Goal: Task Accomplishment & Management: Use online tool/utility

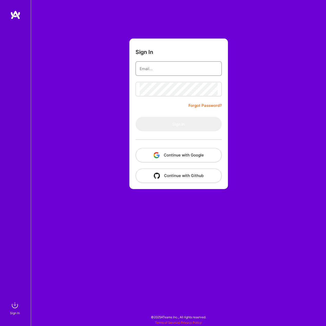
type input "[PERSON_NAME][EMAIL_ADDRESS][DOMAIN_NAME]"
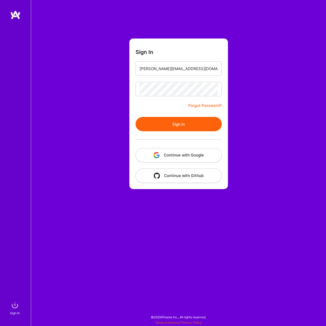
click at [194, 163] on form "Sign In [PERSON_NAME][EMAIL_ADDRESS][DOMAIN_NAME] Forgot Password? Sign In Cont…" at bounding box center [179, 114] width 99 height 151
click at [197, 153] on button "Continue with Google" at bounding box center [179, 155] width 86 height 14
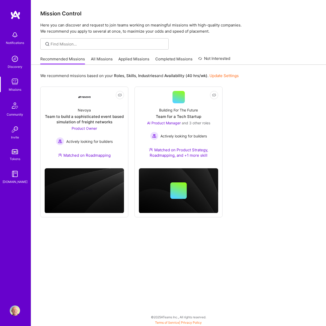
click at [100, 59] on link "All Missions" at bounding box center [102, 60] width 22 height 8
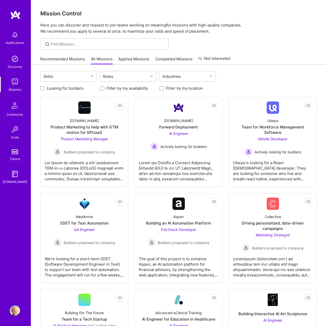
click at [69, 89] on label "Looking for builders" at bounding box center [65, 88] width 36 height 5
click at [45, 89] on input "Looking for builders" at bounding box center [43, 89] width 4 height 4
checkbox input "true"
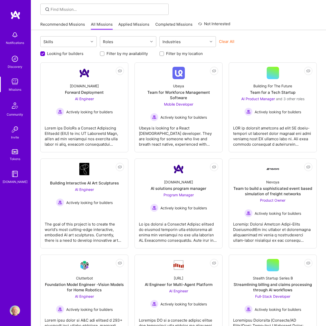
scroll to position [35, 0]
